Goal: Information Seeking & Learning: Learn about a topic

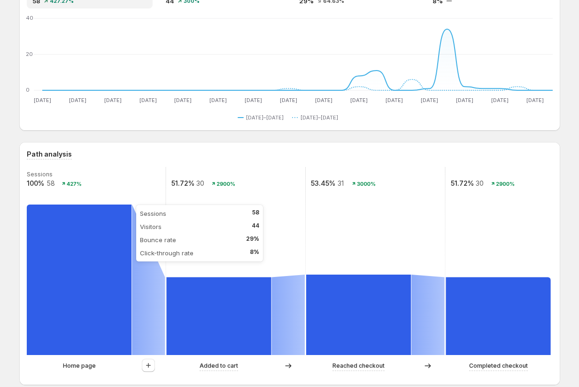
scroll to position [91, 0]
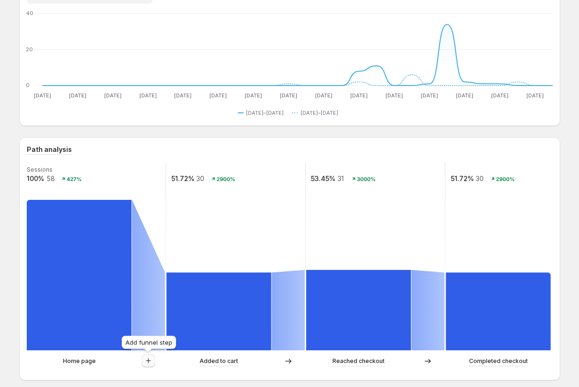
click at [151, 360] on icon "button" at bounding box center [148, 360] width 9 height 9
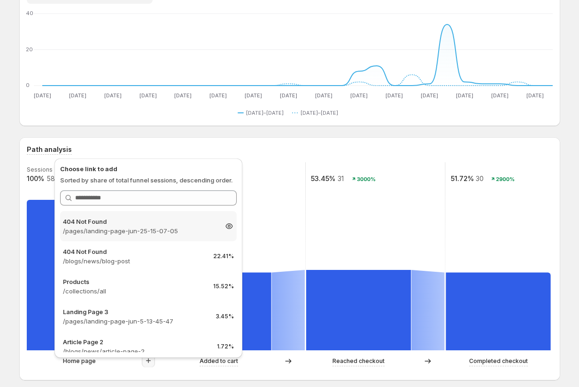
click at [168, 225] on p "404 Not Found" at bounding box center [140, 221] width 154 height 9
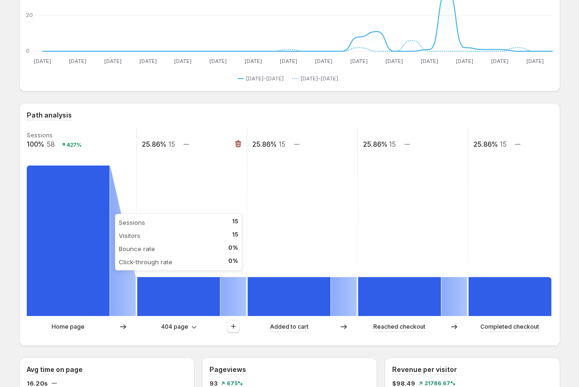
scroll to position [135, 0]
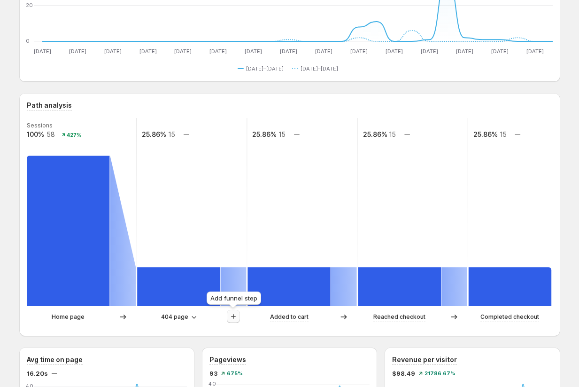
click at [231, 315] on icon "button" at bounding box center [233, 316] width 9 height 9
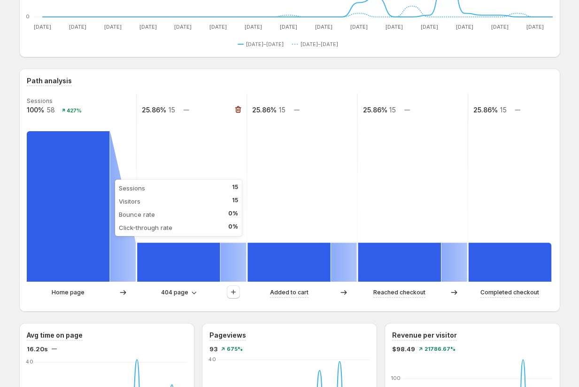
scroll to position [175, 0]
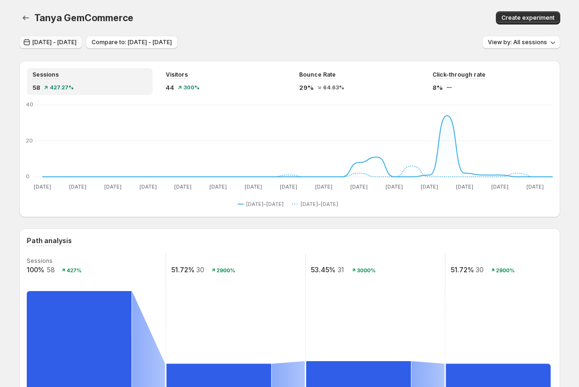
click at [45, 47] on button "[DATE] - [DATE]" at bounding box center [50, 42] width 63 height 13
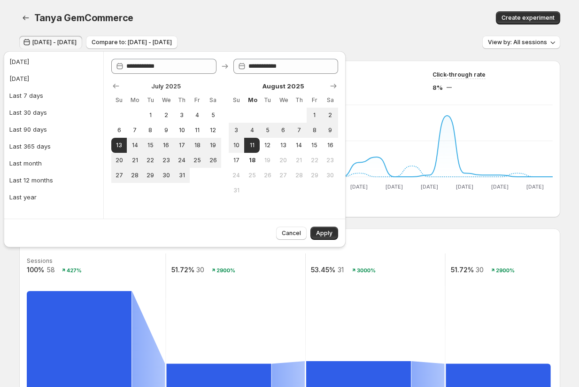
click at [214, 16] on div "Tanya GemCommerce" at bounding box center [172, 17] width 277 height 13
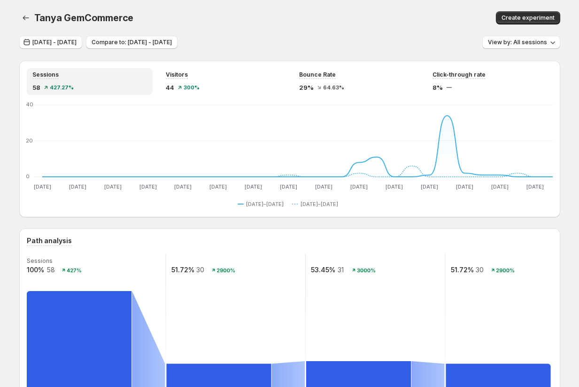
click at [234, 15] on div "Tanya GemCommerce" at bounding box center [172, 17] width 277 height 13
click at [258, 15] on div "Tanya GemCommerce" at bounding box center [172, 17] width 277 height 13
click at [50, 35] on div "Tanya GemCommerce. This page is ready Tanya GemCommerce Create experiment" at bounding box center [289, 18] width 541 height 36
click at [49, 44] on span "Jul 13, 2025 - Aug 11, 2025" at bounding box center [54, 43] width 44 height 8
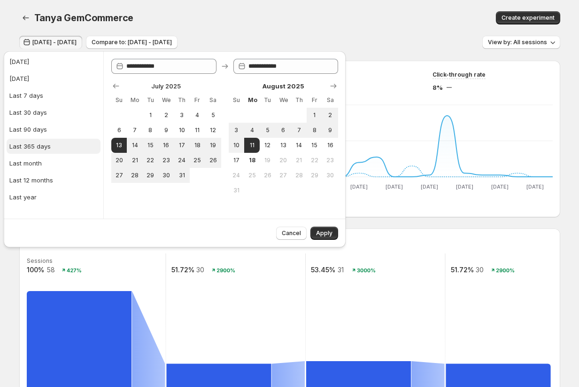
click at [40, 144] on div "Last 365 days" at bounding box center [29, 145] width 41 height 9
type input "**********"
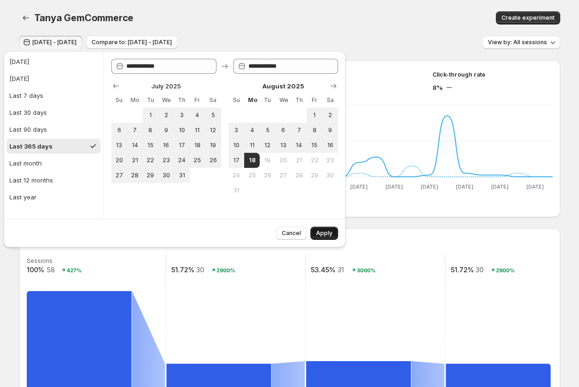
click at [323, 232] on span "Apply" at bounding box center [324, 233] width 16 height 8
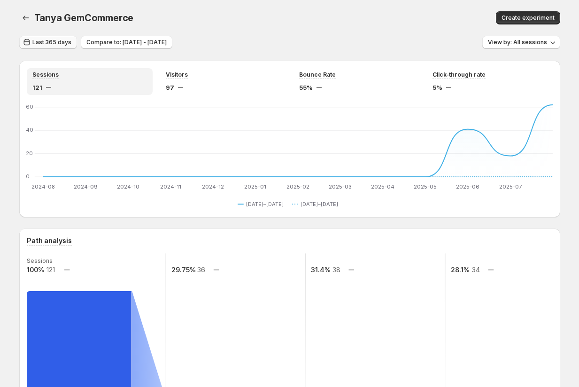
click at [44, 40] on span "Last 365 days" at bounding box center [51, 43] width 39 height 8
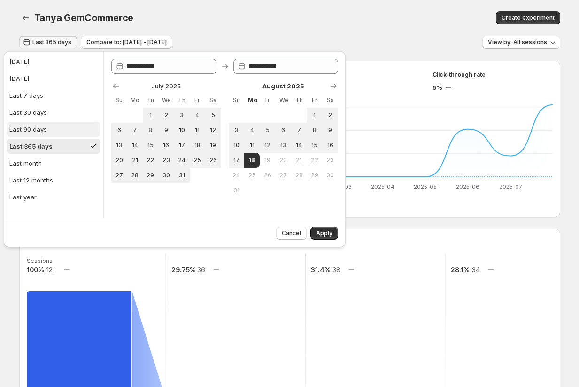
click at [35, 126] on div "Last 90 days" at bounding box center [28, 129] width 38 height 9
type input "**********"
click at [323, 229] on span "Apply" at bounding box center [324, 233] width 16 height 8
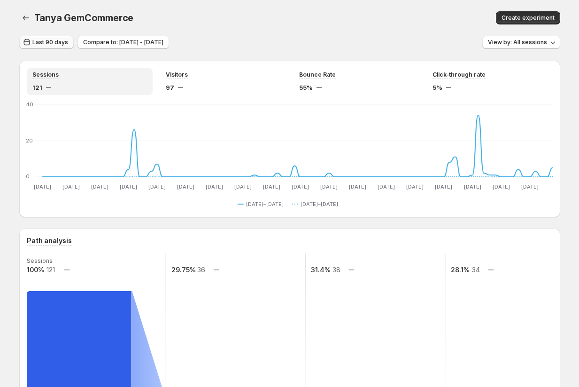
click at [48, 44] on span "Last 90 days" at bounding box center [50, 43] width 36 height 8
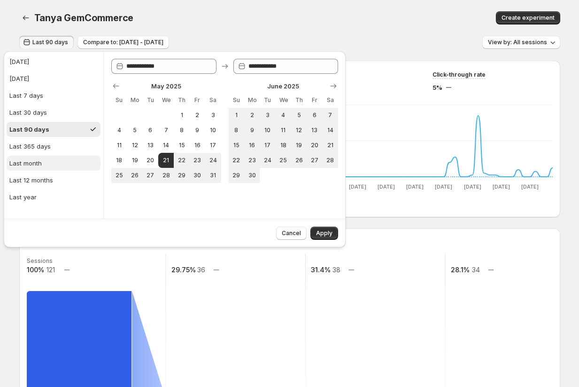
click at [34, 165] on div "Last month" at bounding box center [25, 162] width 32 height 9
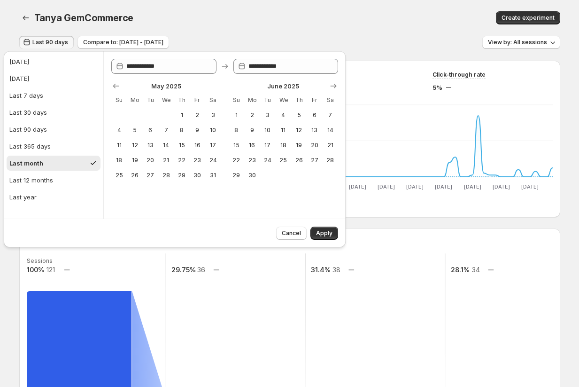
type input "**********"
click at [327, 233] on span "Apply" at bounding box center [324, 233] width 16 height 8
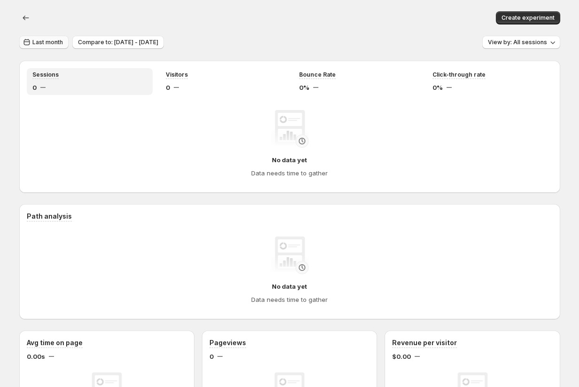
click at [45, 44] on span "Last month" at bounding box center [47, 43] width 31 height 8
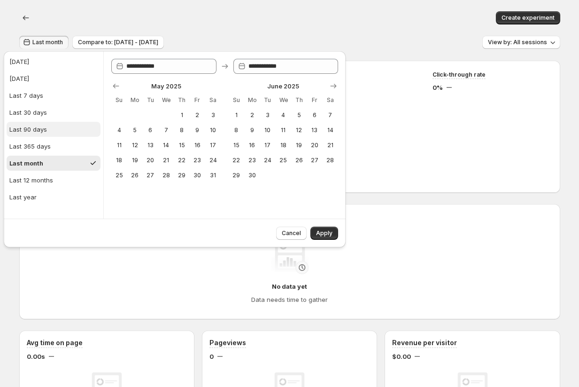
click at [38, 131] on div "Last 90 days" at bounding box center [28, 129] width 38 height 9
type input "**********"
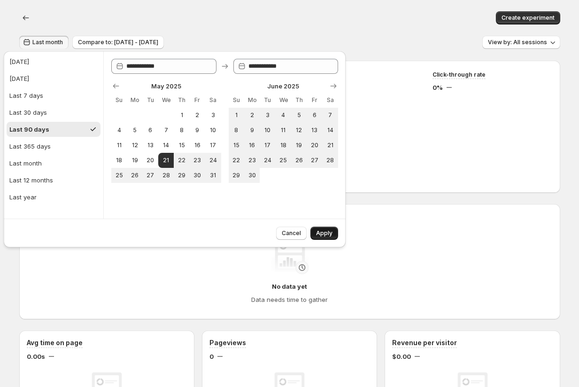
click at [327, 234] on span "Apply" at bounding box center [324, 233] width 16 height 8
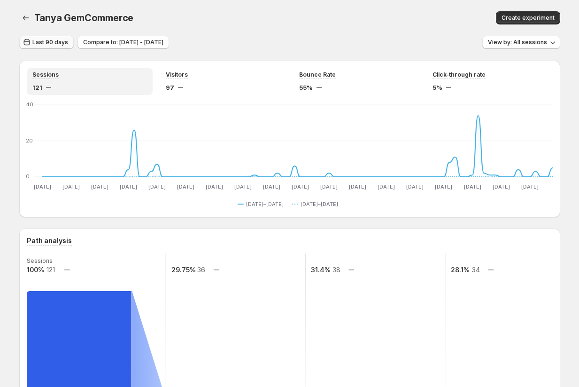
click at [39, 46] on span "Last 90 days" at bounding box center [50, 43] width 36 height 8
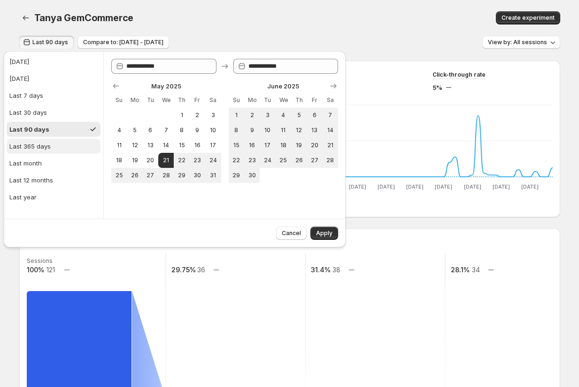
click at [38, 149] on div "Last 365 days" at bounding box center [29, 145] width 41 height 9
type input "**********"
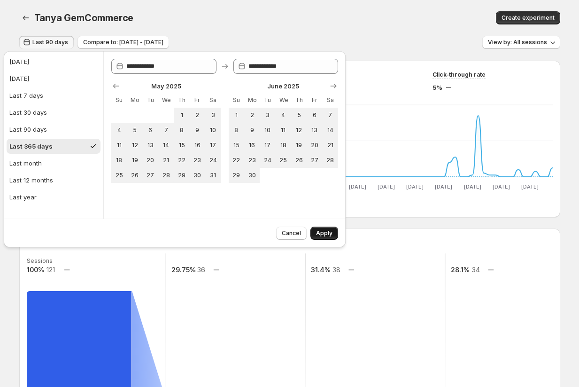
click at [323, 231] on span "Apply" at bounding box center [324, 233] width 16 height 8
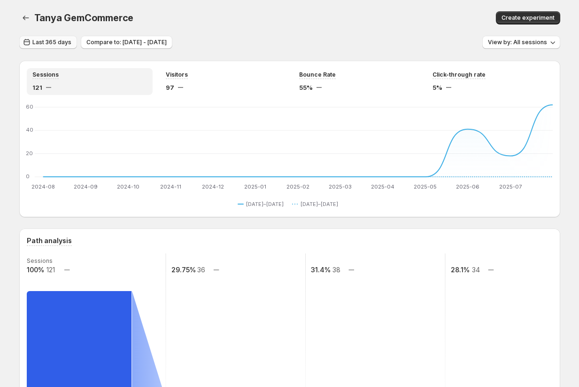
click at [53, 43] on span "Last 365 days" at bounding box center [51, 43] width 39 height 8
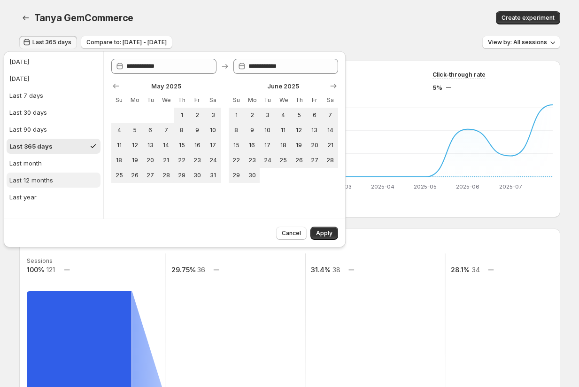
click at [37, 182] on div "Last 12 months" at bounding box center [31, 179] width 44 height 9
type input "**********"
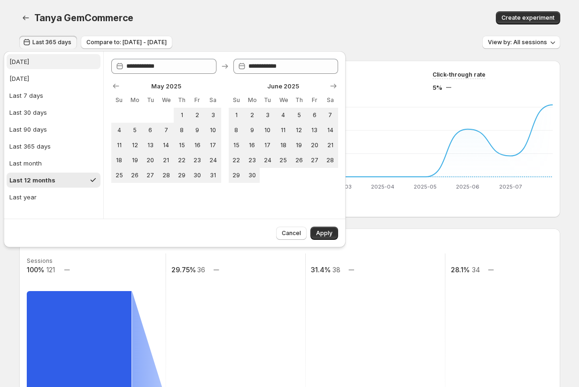
click at [18, 66] on button "Today" at bounding box center [54, 61] width 94 height 15
type input "**********"
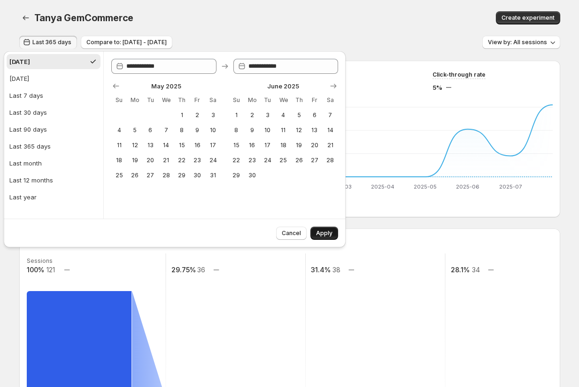
click at [328, 236] on span "Apply" at bounding box center [324, 233] width 16 height 8
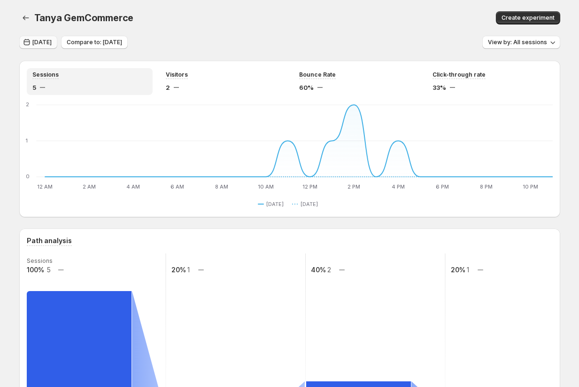
click at [45, 42] on span "Today" at bounding box center [41, 43] width 19 height 8
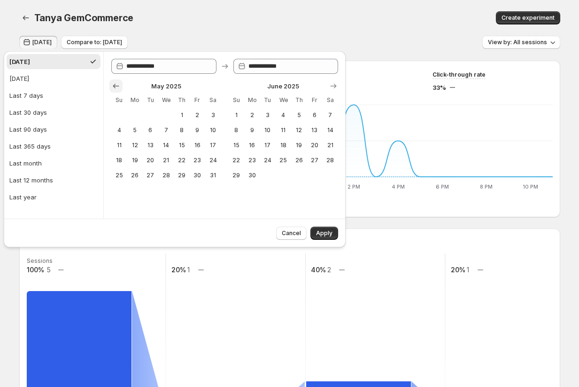
click at [114, 85] on icon "Show previous month, April 2025" at bounding box center [116, 86] width 6 height 5
click at [150, 112] on span "1" at bounding box center [151, 115] width 8 height 8
type input "**********"
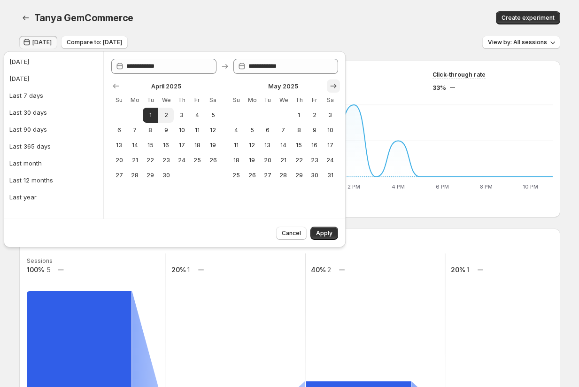
click at [330, 83] on icon "Show next month, June 2025" at bounding box center [333, 85] width 9 height 9
click at [330, 83] on icon "Show next month, July 2025" at bounding box center [333, 85] width 9 height 9
click at [330, 83] on icon "Show next month, August 2025" at bounding box center [333, 85] width 9 height 9
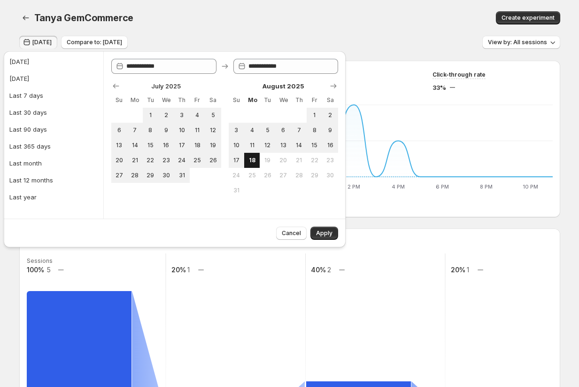
click at [253, 158] on span "18" at bounding box center [252, 160] width 8 height 8
type input "**********"
click at [326, 234] on span "Apply" at bounding box center [324, 233] width 16 height 8
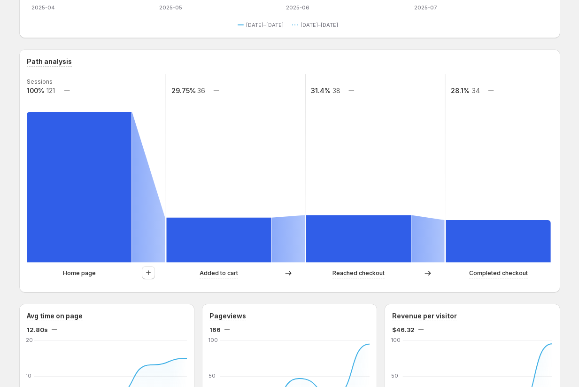
scroll to position [219, 0]
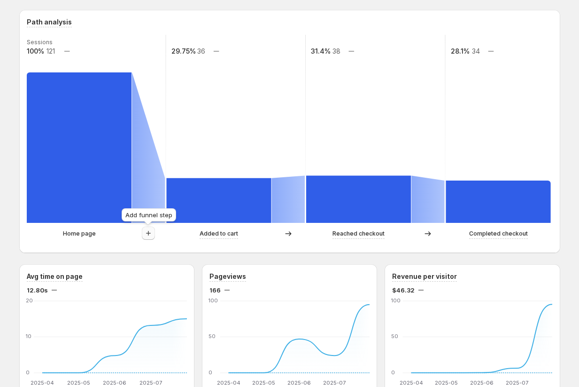
click at [149, 233] on icon "button" at bounding box center [148, 232] width 9 height 9
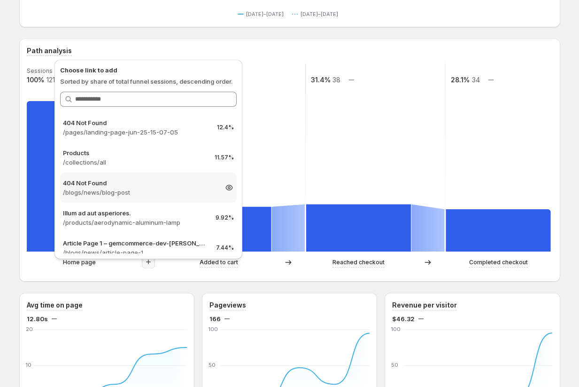
scroll to position [166, 0]
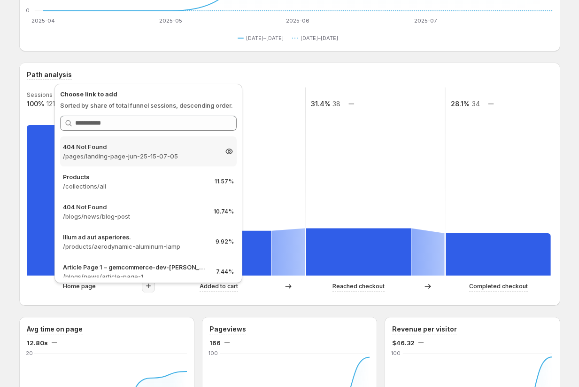
click at [151, 153] on p "/pages/landing-page-jun-25-15-07-05" at bounding box center [140, 155] width 154 height 9
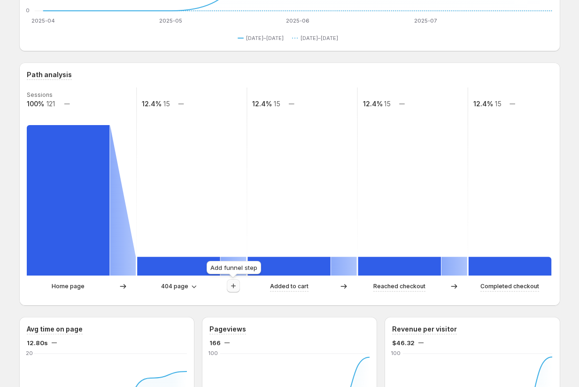
click at [235, 284] on icon "button" at bounding box center [233, 285] width 9 height 9
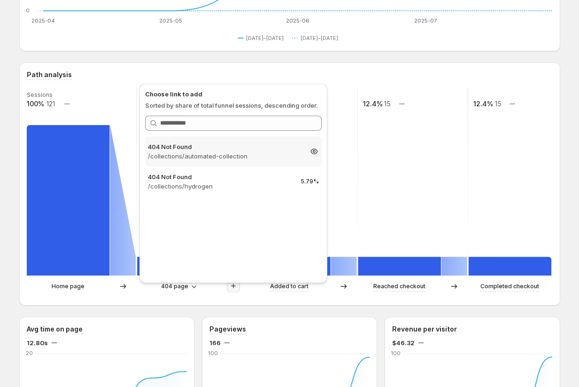
click at [232, 147] on p "404 Not Found" at bounding box center [225, 146] width 154 height 9
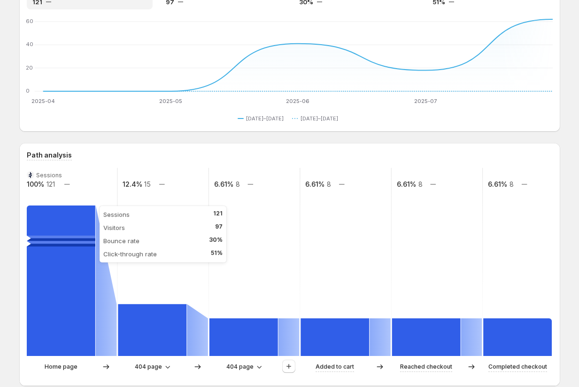
scroll to position [0, 0]
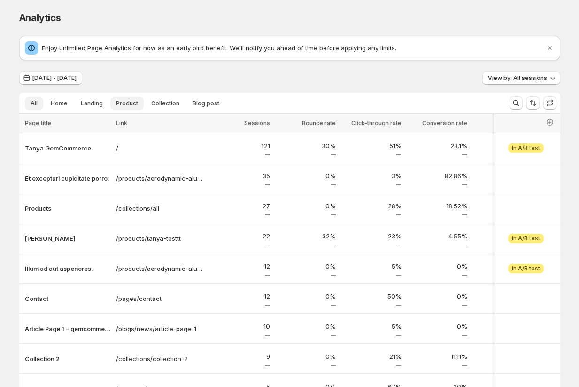
click at [117, 102] on span "Product" at bounding box center [127, 104] width 22 height 8
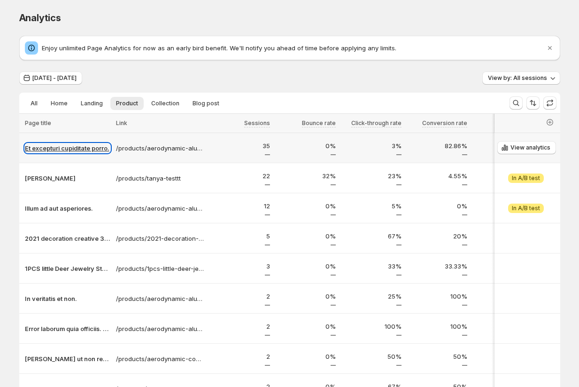
click at [61, 147] on p "Et excepturi cupiditate porro." at bounding box center [68, 147] width 86 height 9
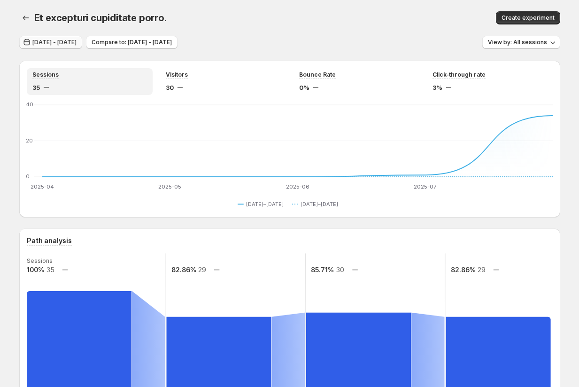
click at [63, 43] on span "Apr 01, 2025 - Aug 18, 2025" at bounding box center [54, 43] width 44 height 8
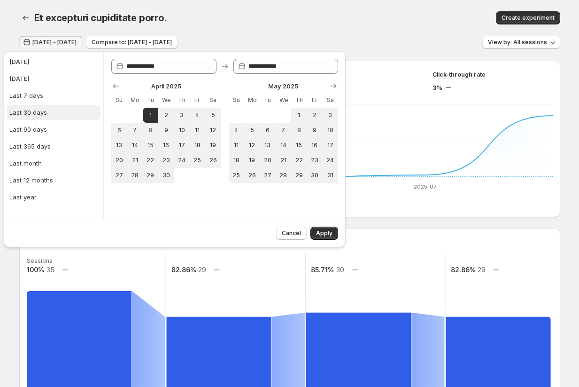
click at [25, 115] on div "Last 30 days" at bounding box center [28, 112] width 38 height 9
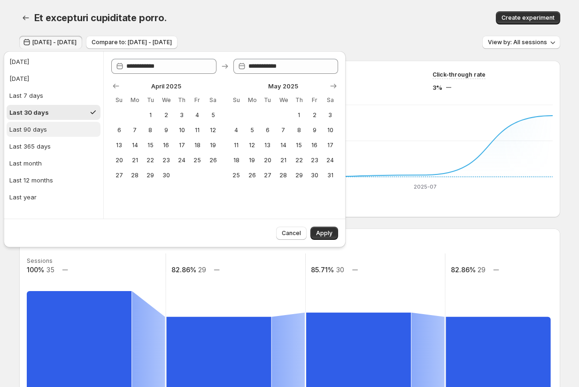
click at [28, 134] on button "Last 90 days" at bounding box center [54, 129] width 94 height 15
type input "**********"
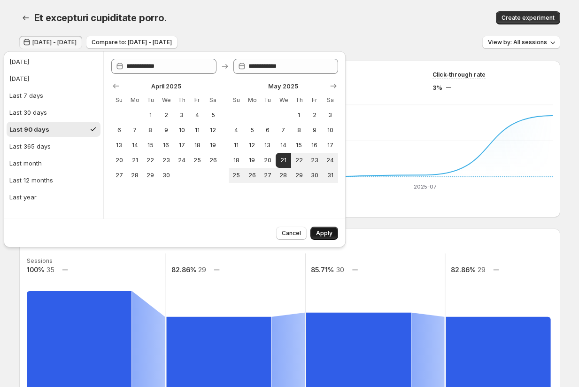
click at [327, 230] on span "Apply" at bounding box center [324, 233] width 16 height 8
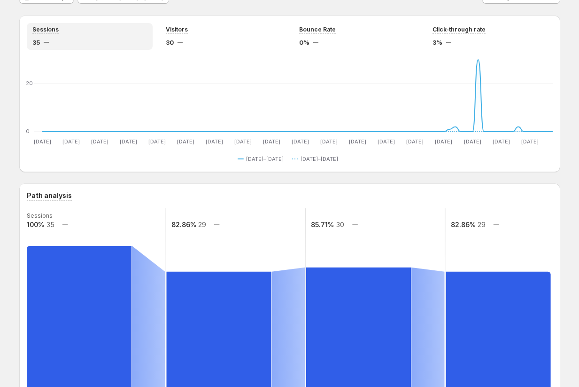
scroll to position [49, 0]
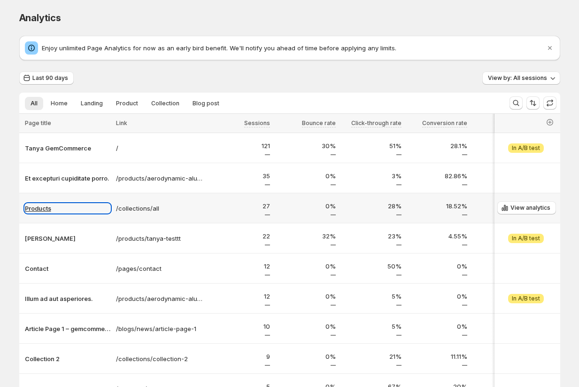
click at [42, 211] on p "Products" at bounding box center [68, 207] width 86 height 9
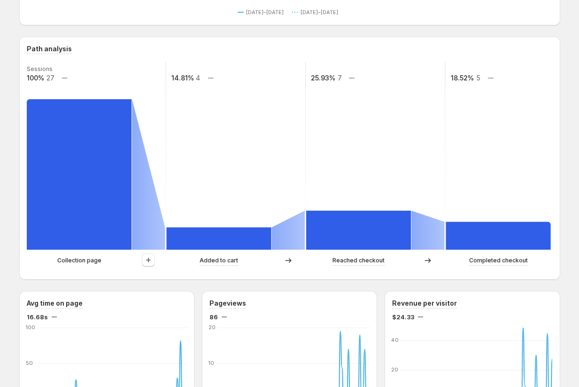
scroll to position [206, 0]
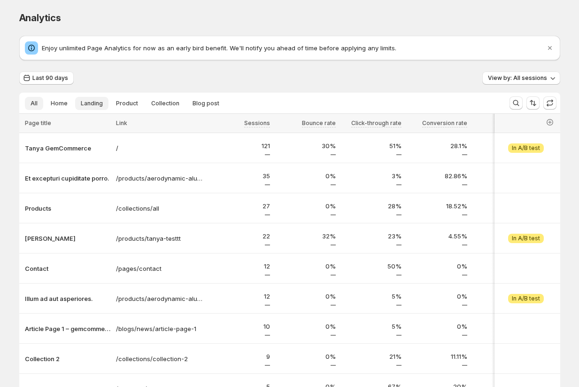
click at [92, 101] on span "Landing" at bounding box center [92, 104] width 22 height 8
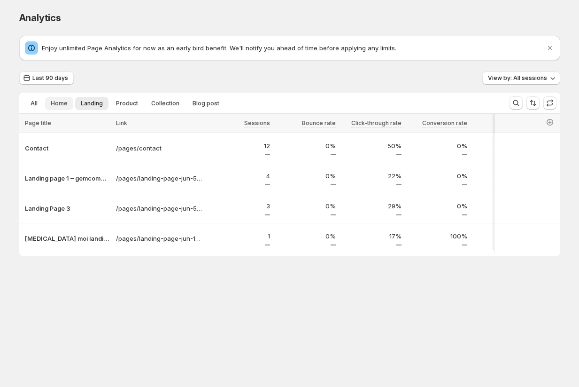
click at [61, 104] on span "Home" at bounding box center [59, 104] width 17 height 8
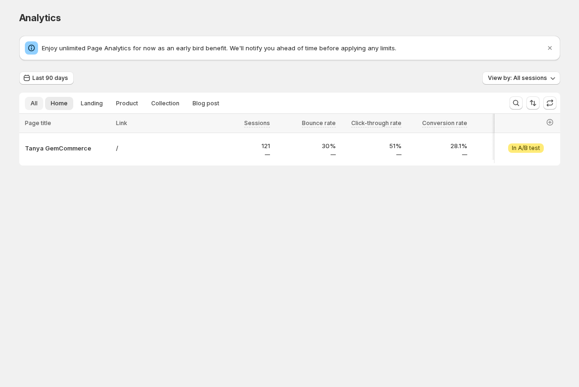
click at [33, 103] on span "All" at bounding box center [34, 104] width 7 height 8
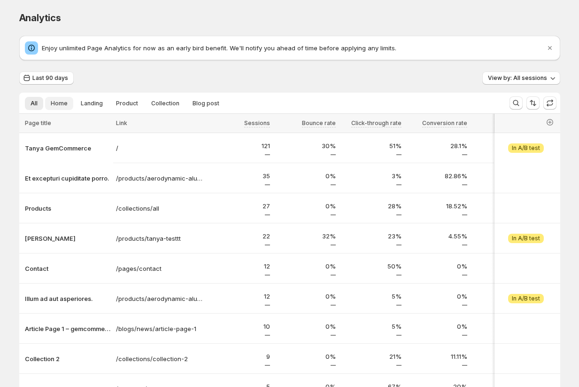
click at [51, 104] on span "Home" at bounding box center [59, 104] width 17 height 8
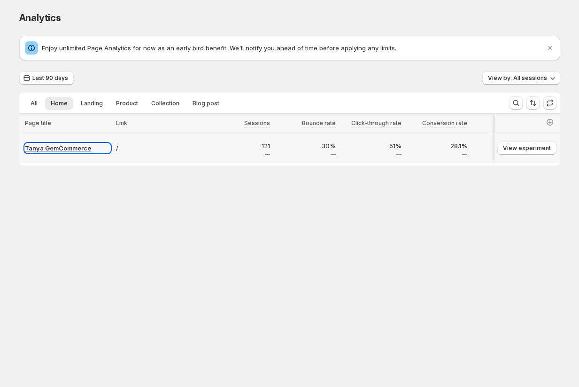
click at [51, 150] on p "Tanya GemCommerce" at bounding box center [68, 147] width 86 height 9
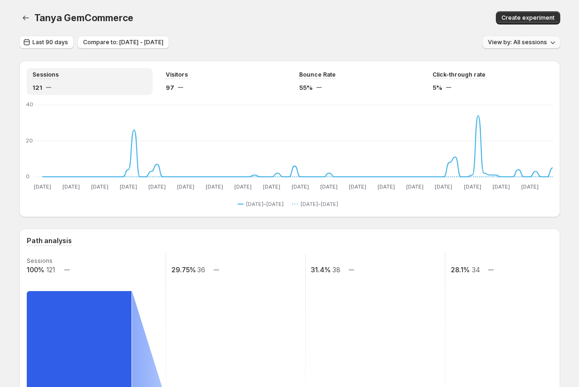
click at [519, 40] on span "View by: All sessions" at bounding box center [517, 43] width 59 height 8
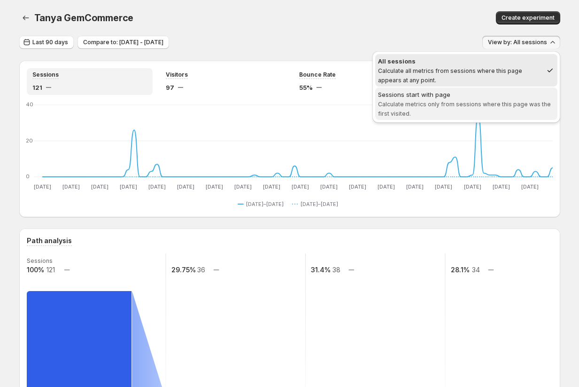
click at [487, 98] on div "Sessions start with page" at bounding box center [466, 94] width 177 height 9
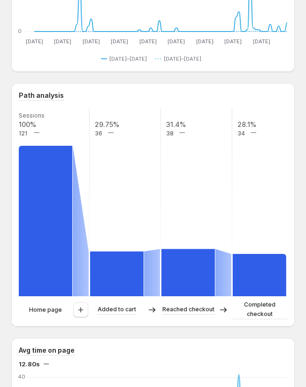
scroll to position [149, 0]
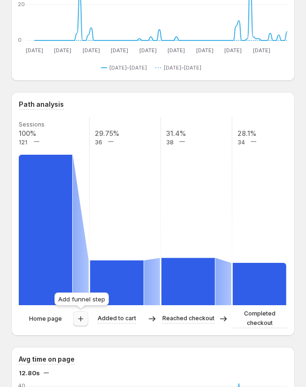
click at [83, 320] on icon "button" at bounding box center [80, 318] width 9 height 9
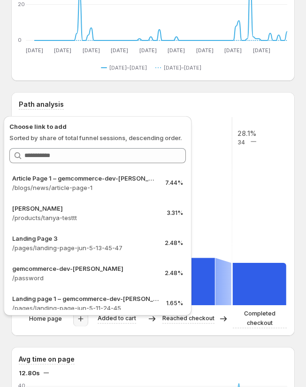
scroll to position [0, 0]
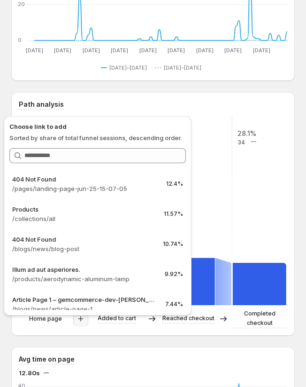
click at [8, 110] on div "Choose link to add Sorted by share of total funnel sessions, descending order. …" at bounding box center [97, 213] width 195 height 209
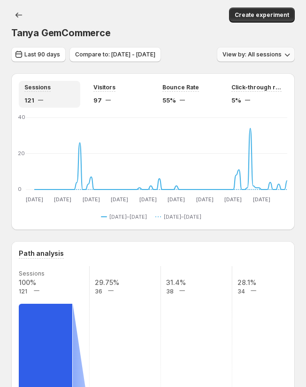
click at [258, 50] on button "View by: All sessions" at bounding box center [256, 54] width 78 height 15
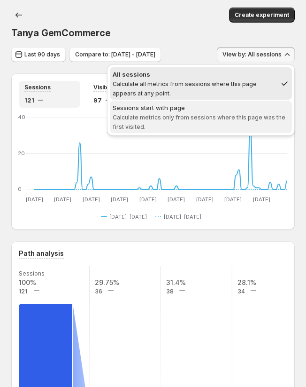
click at [235, 107] on div "Sessions start with page" at bounding box center [201, 107] width 177 height 9
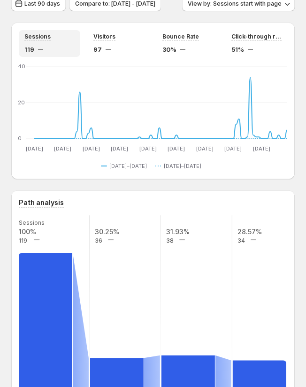
scroll to position [36, 0]
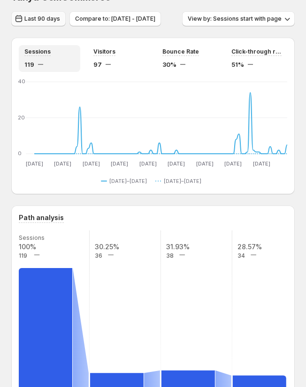
click at [36, 18] on span "Last 90 days" at bounding box center [42, 19] width 36 height 8
select select "**********"
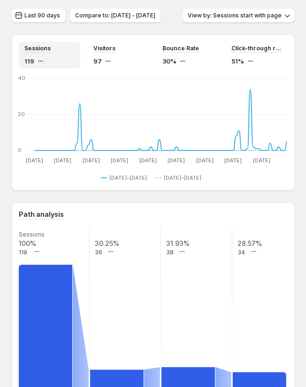
scroll to position [37, 0]
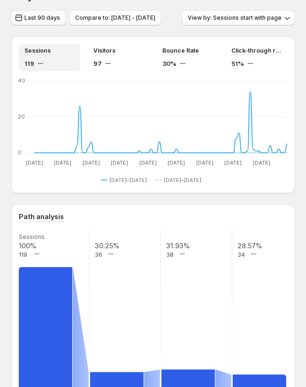
click at [39, 20] on span "Last 90 days" at bounding box center [42, 18] width 36 height 8
select select "**********"
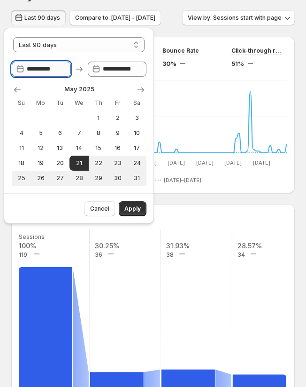
click at [38, 69] on input "**********" at bounding box center [49, 69] width 44 height 15
type input "*********"
select select "*****"
type input "**********"
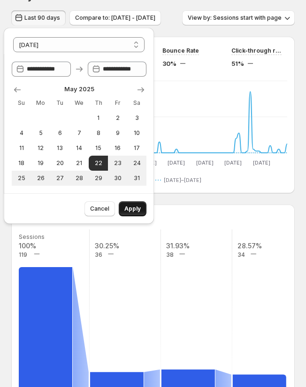
click at [132, 206] on span "Apply" at bounding box center [133, 209] width 16 height 8
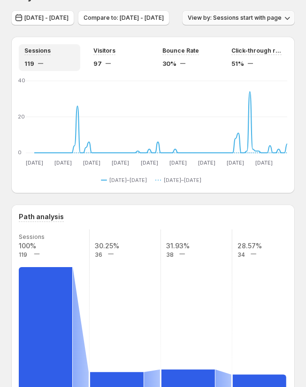
click at [182, 25] on button "View by: Sessions start with page" at bounding box center [238, 17] width 113 height 15
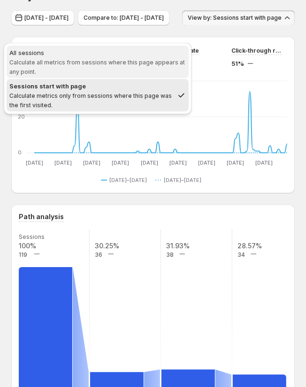
click at [60, 70] on span "All sessions Calculate all metrics from sessions where this page appears at any…" at bounding box center [97, 62] width 177 height 28
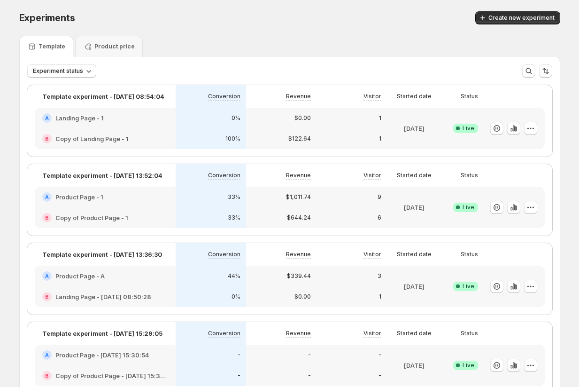
click at [161, 25] on div "Experiments. This page is ready Experiments Create new experiment" at bounding box center [289, 18] width 541 height 36
